Goal: Information Seeking & Learning: Learn about a topic

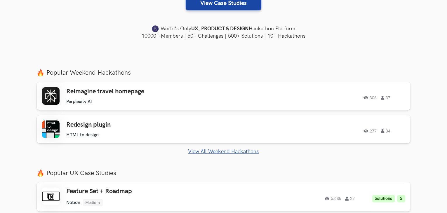
scroll to position [160, 0]
click at [235, 152] on link "View All Weekend Hackathons" at bounding box center [223, 151] width 373 height 6
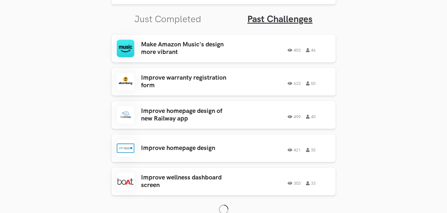
scroll to position [201, 0]
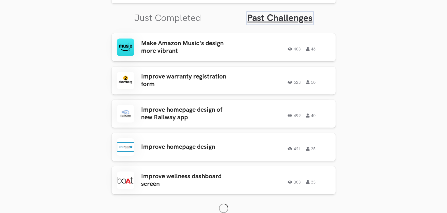
click at [279, 14] on link "Past Challenges" at bounding box center [279, 18] width 65 height 11
click at [267, 14] on link "Past Challenges" at bounding box center [279, 18] width 65 height 11
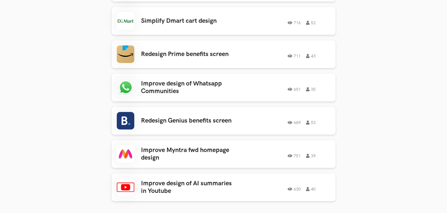
scroll to position [532, 0]
click at [244, 87] on div "Improve design of Whatsapp Communities 601 35 601 35" at bounding box center [224, 87] width 214 height 18
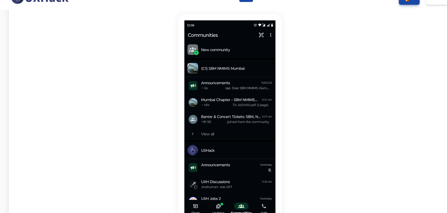
scroll to position [64, 0]
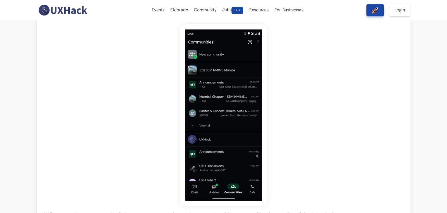
click at [303, 104] on div "Whatsapp offers a Community feature where you can view and engage with all the …" at bounding box center [223, 139] width 355 height 231
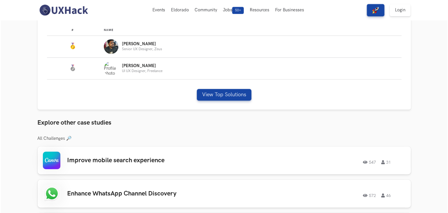
scroll to position [314, 0]
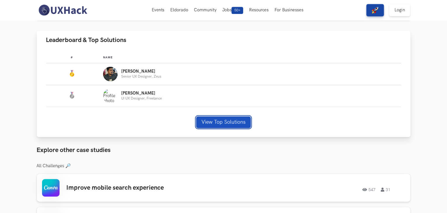
click at [245, 121] on button "View Top Solutions" at bounding box center [223, 122] width 55 height 12
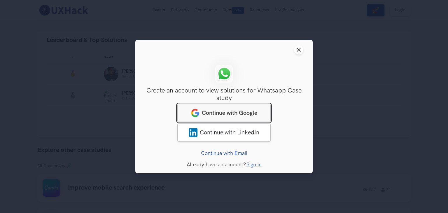
click at [243, 117] on link "Continue with Google" at bounding box center [223, 113] width 93 height 18
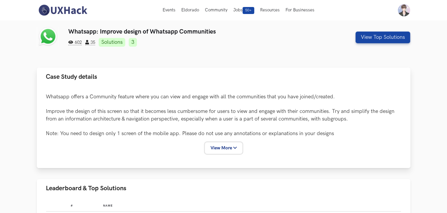
click at [222, 153] on button "View More" at bounding box center [223, 148] width 37 height 11
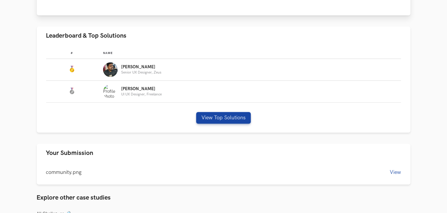
scroll to position [349, 0]
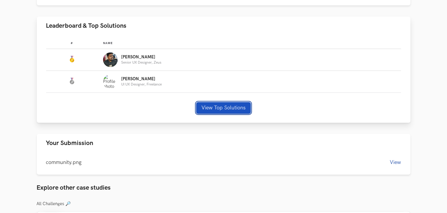
click at [220, 104] on button "View Top Solutions" at bounding box center [223, 108] width 55 height 12
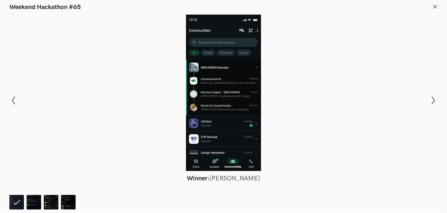
click at [432, 5] on icon at bounding box center [434, 6] width 5 height 5
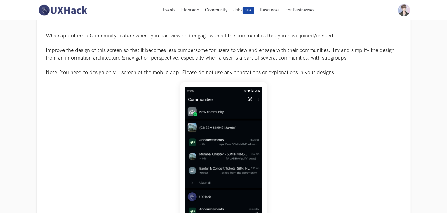
scroll to position [0, 0]
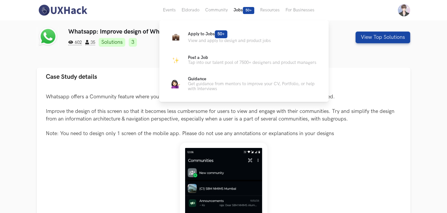
click at [242, 12] on button "Jobs 50+" at bounding box center [243, 10] width 27 height 20
click at [228, 39] on p "View and apply to design and product jobs" at bounding box center [229, 40] width 83 height 5
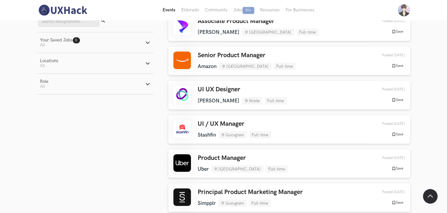
scroll to position [279, 0]
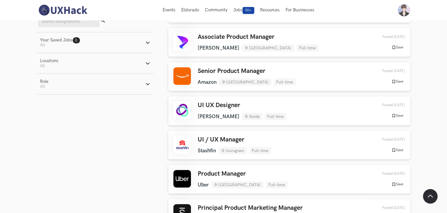
click at [75, 13] on img at bounding box center [63, 10] width 52 height 12
